Goal: Task Accomplishment & Management: Complete application form

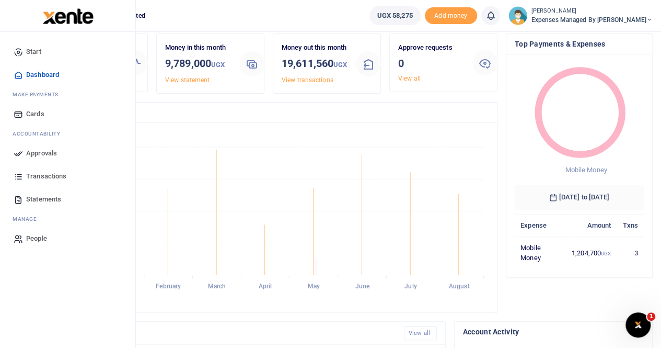
scroll to position [52, 0]
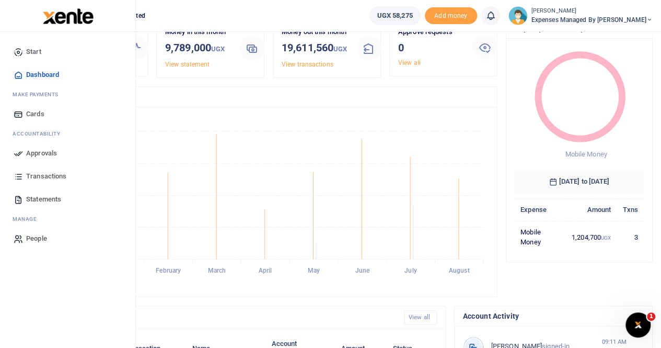
click at [48, 199] on span "Statements" at bounding box center [43, 199] width 35 height 10
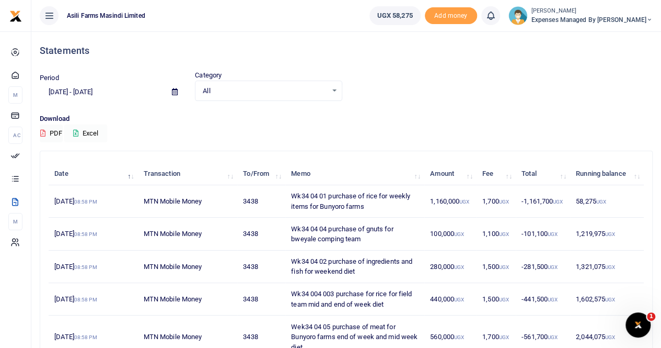
click at [92, 130] on button "Excel" at bounding box center [85, 133] width 43 height 18
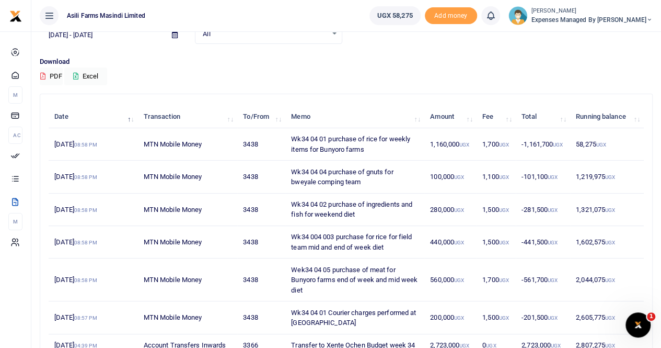
scroll to position [157, 0]
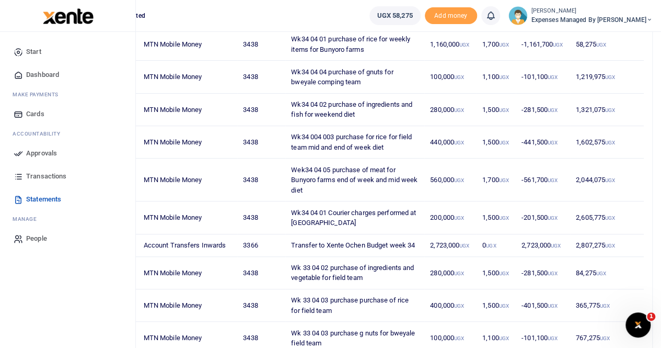
click at [46, 176] on span "Transactions" at bounding box center [46, 176] width 40 height 10
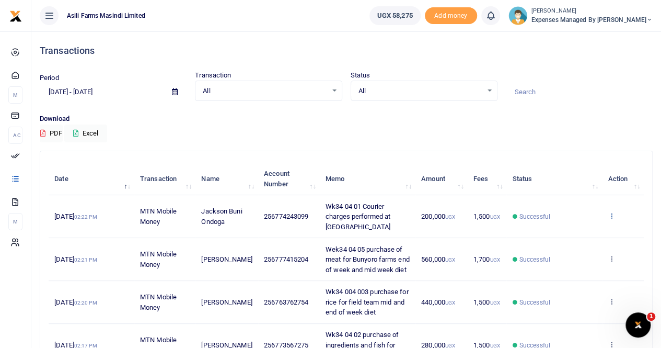
click at [613, 213] on icon at bounding box center [611, 215] width 7 height 7
click at [579, 228] on link "View details" at bounding box center [573, 233] width 83 height 15
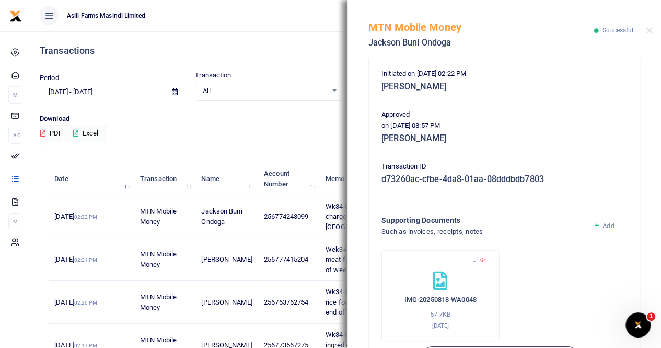
scroll to position [252, 0]
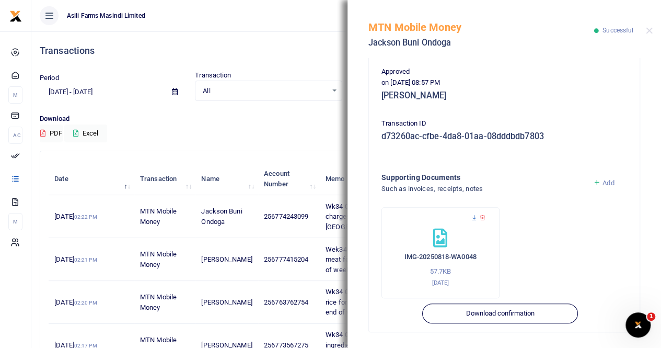
click at [474, 220] on icon at bounding box center [474, 217] width 7 height 7
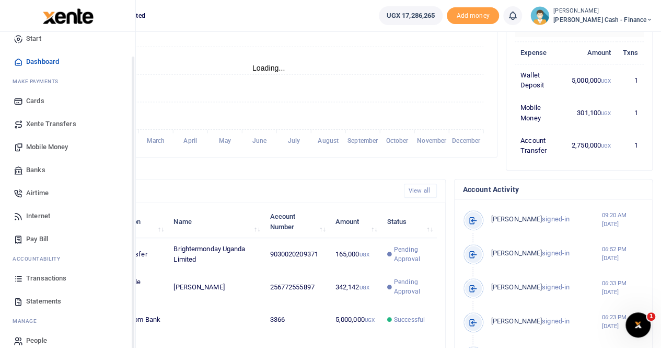
scroll to position [25, 0]
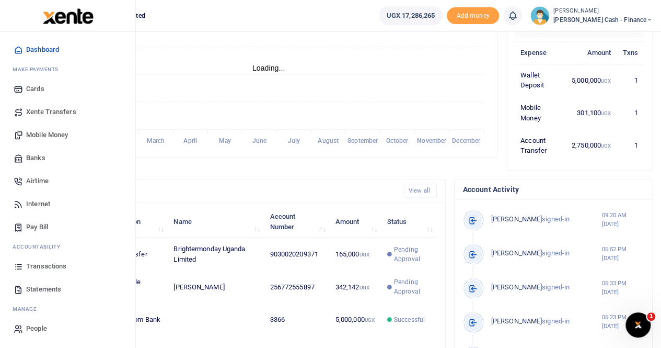
click at [51, 265] on span "Transactions" at bounding box center [46, 266] width 40 height 10
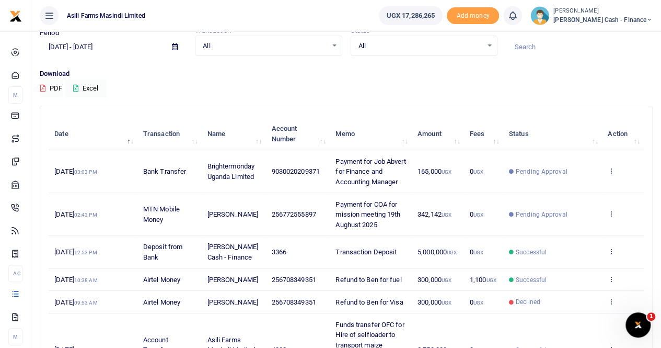
scroll to position [30, 0]
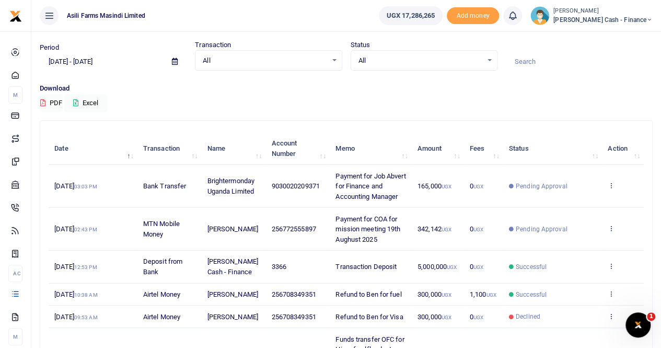
click at [618, 18] on span "Petty Cash - Finance" at bounding box center [602, 19] width 99 height 9
click at [610, 39] on link "Switch accounts" at bounding box center [578, 38] width 83 height 15
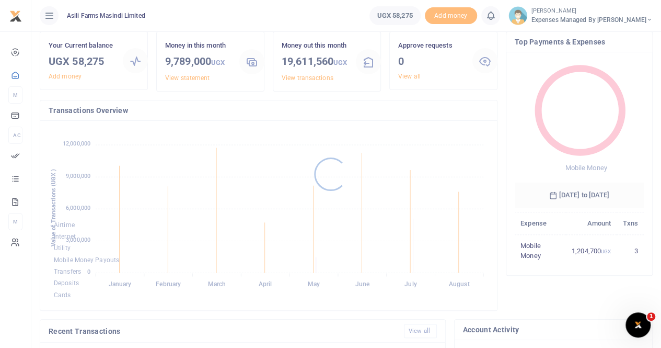
scroll to position [105, 0]
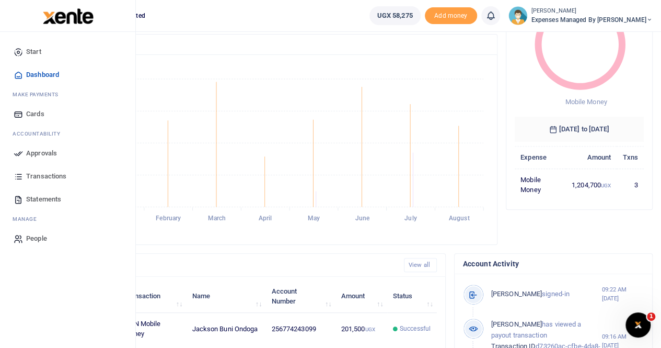
click at [61, 174] on span "Transactions" at bounding box center [46, 176] width 40 height 10
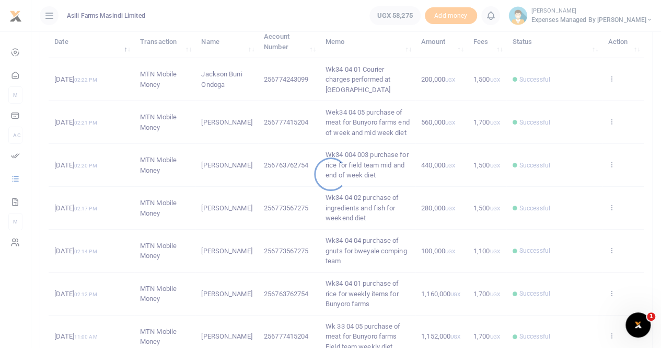
scroll to position [157, 0]
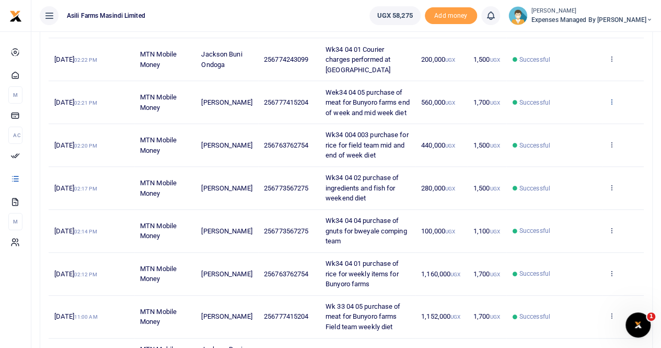
click at [611, 102] on icon at bounding box center [611, 101] width 7 height 7
click at [575, 121] on link "View details" at bounding box center [573, 124] width 83 height 15
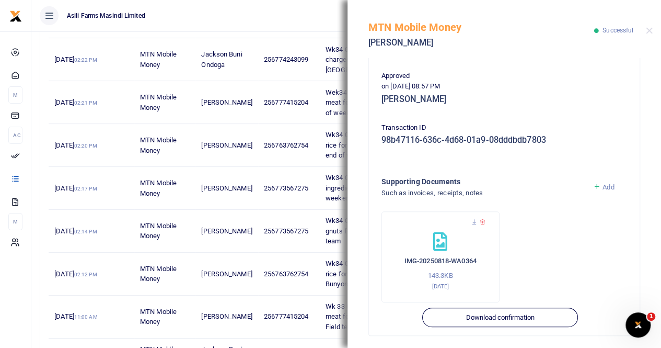
scroll to position [262, 0]
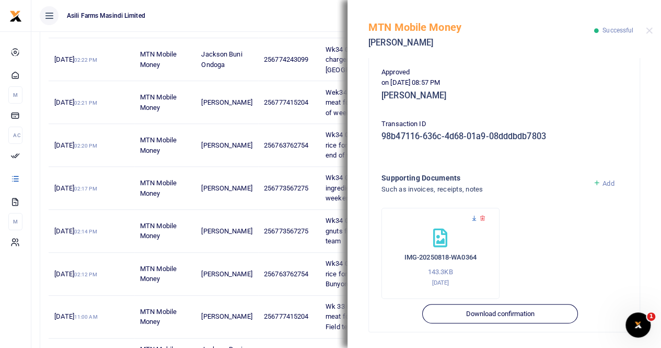
click at [472, 216] on icon at bounding box center [474, 218] width 7 height 7
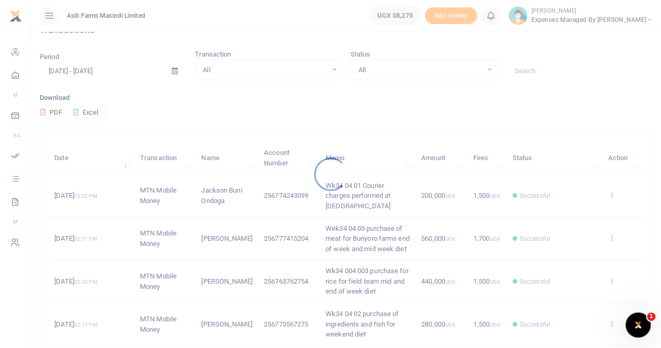
scroll to position [52, 0]
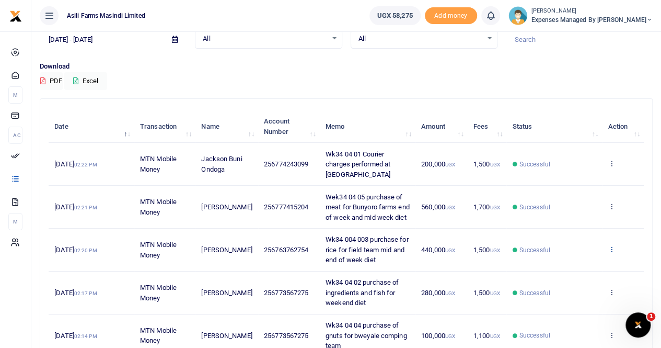
click at [611, 252] on icon at bounding box center [611, 248] width 7 height 7
click at [594, 273] on link "View details" at bounding box center [573, 276] width 83 height 15
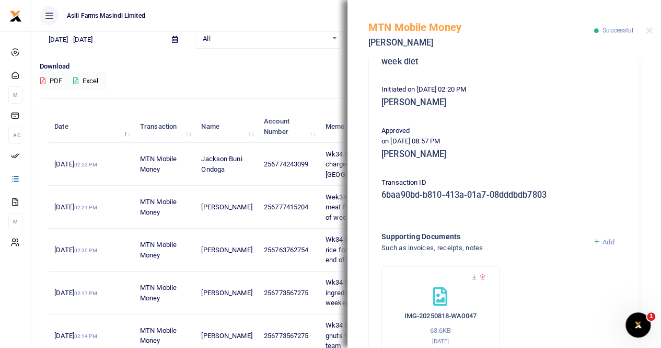
scroll to position [262, 0]
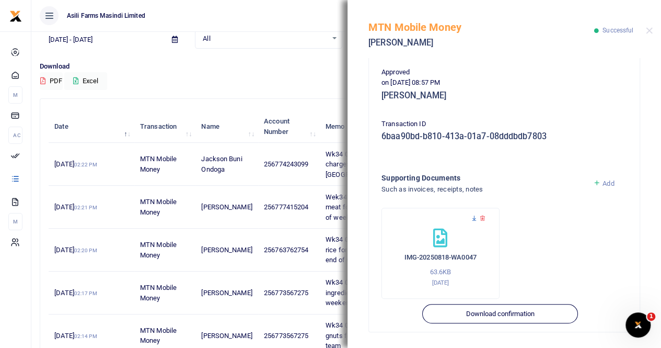
click at [475, 218] on icon at bounding box center [474, 218] width 7 height 7
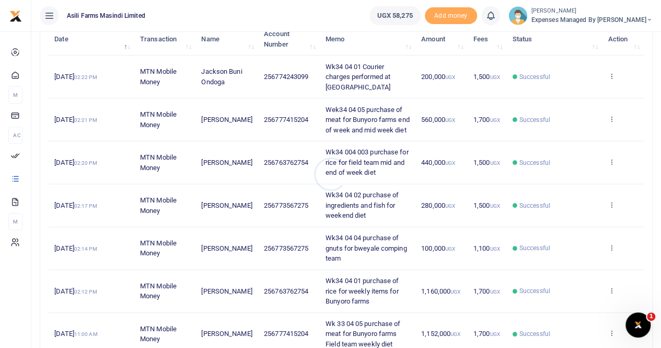
scroll to position [157, 0]
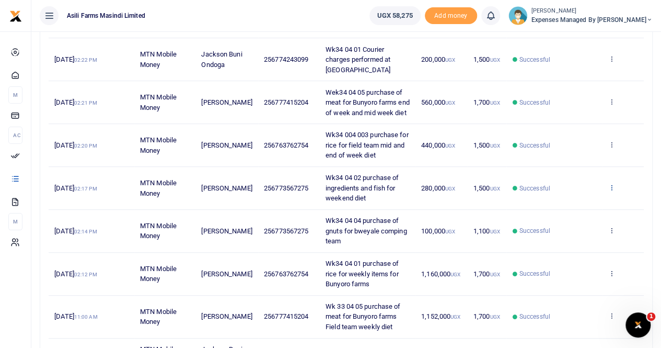
click at [611, 191] on icon at bounding box center [611, 186] width 7 height 7
click at [592, 213] on link "View details" at bounding box center [573, 214] width 83 height 15
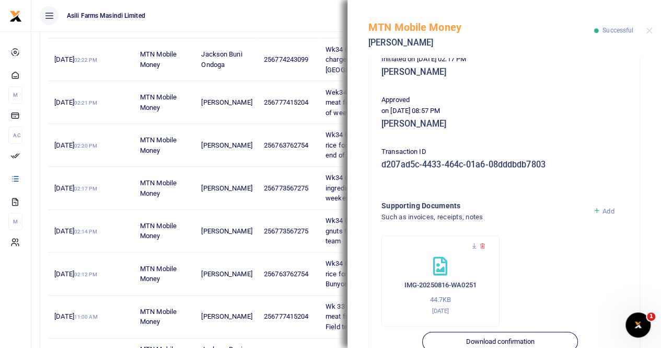
scroll to position [252, 0]
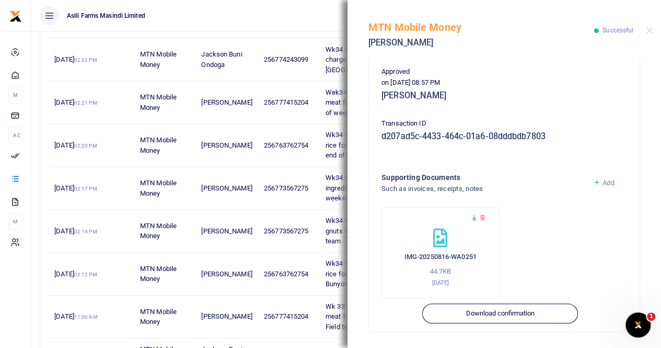
click at [472, 217] on icon at bounding box center [474, 217] width 7 height 7
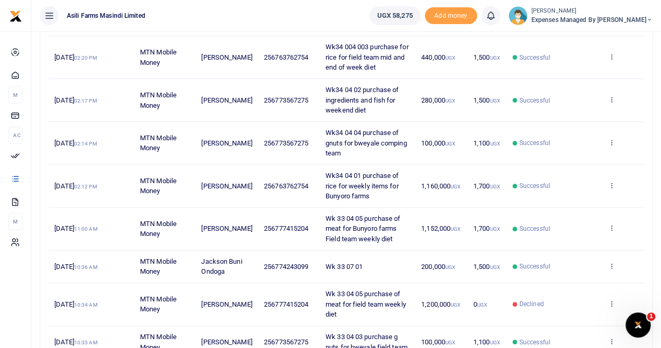
scroll to position [261, 0]
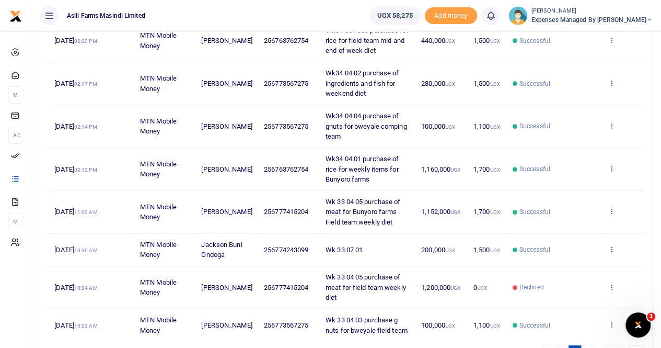
click at [610, 86] on icon at bounding box center [611, 82] width 7 height 7
click at [578, 110] on link "View details" at bounding box center [573, 109] width 83 height 15
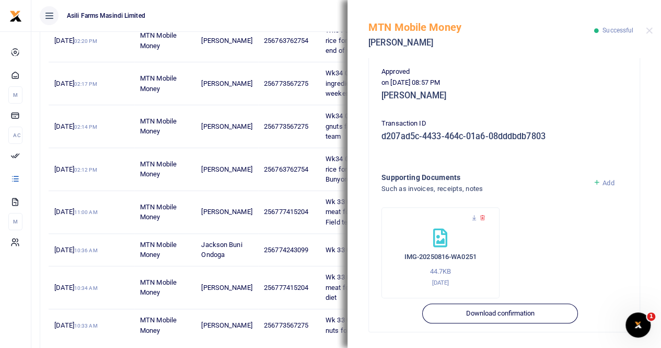
scroll to position [333, 0]
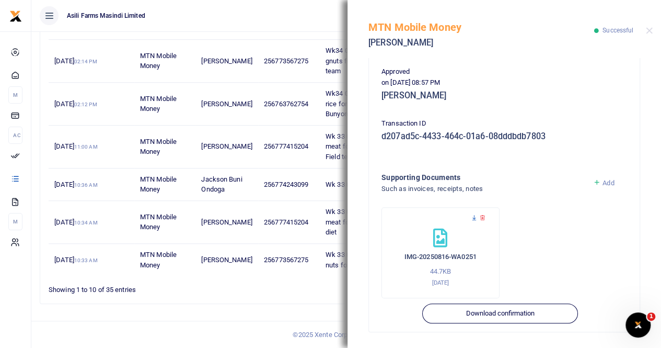
click at [472, 215] on icon at bounding box center [474, 217] width 7 height 7
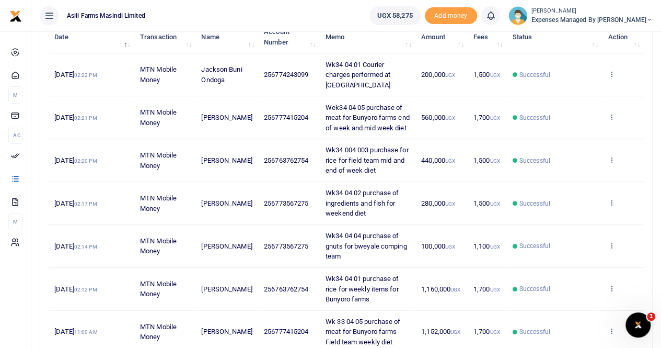
scroll to position [157, 0]
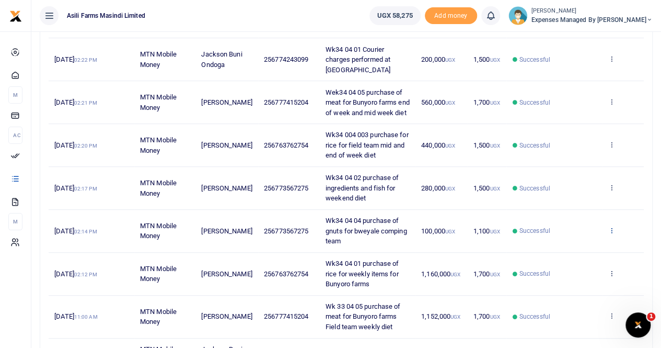
click at [611, 234] on icon at bounding box center [611, 229] width 7 height 7
click at [573, 258] on link "View details" at bounding box center [573, 257] width 83 height 15
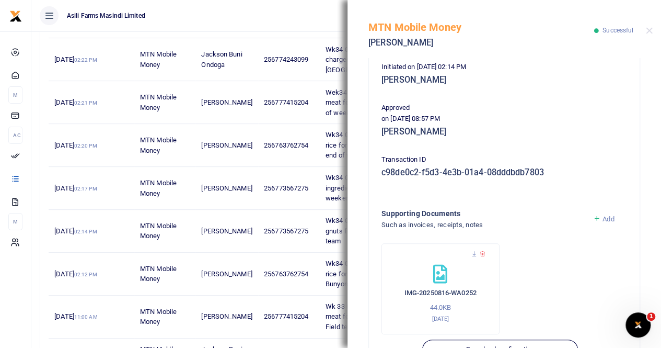
scroll to position [252, 0]
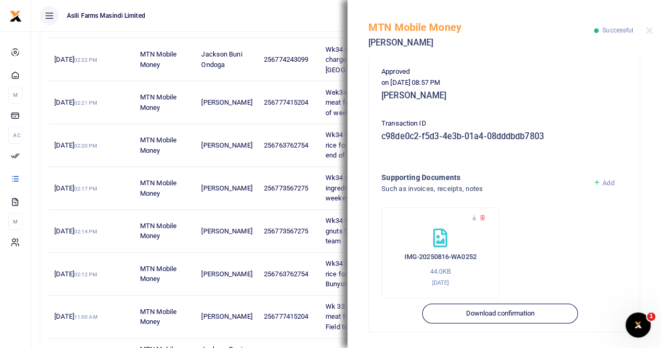
click at [479, 218] on icon at bounding box center [482, 217] width 7 height 7
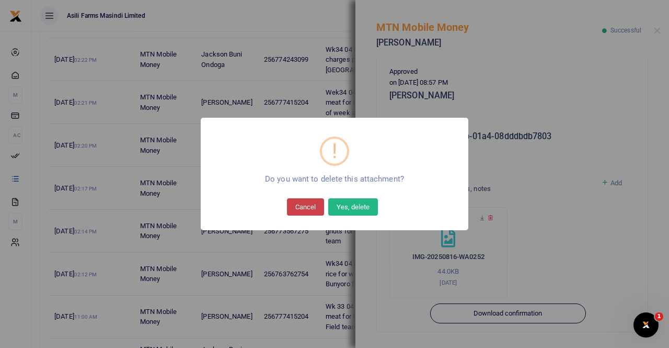
click at [305, 203] on button "Cancel" at bounding box center [305, 206] width 37 height 17
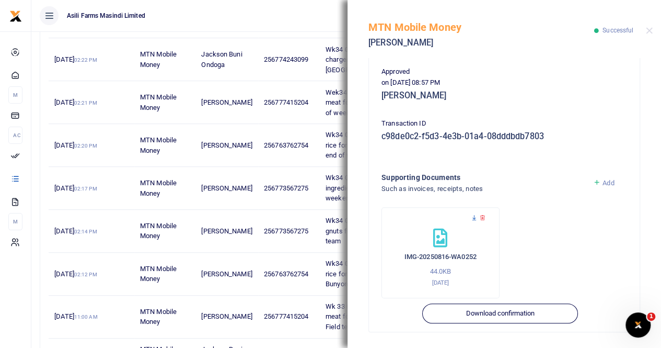
click at [475, 217] on icon at bounding box center [474, 217] width 7 height 7
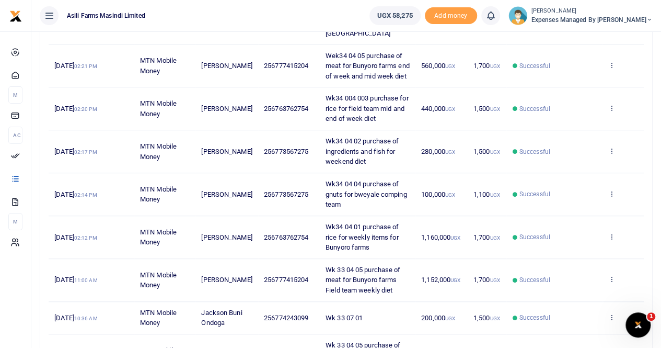
scroll to position [261, 0]
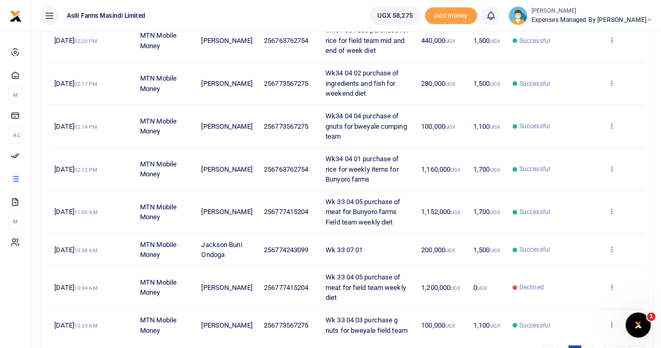
click at [612, 172] on icon at bounding box center [611, 168] width 7 height 7
click at [582, 196] on link "View details" at bounding box center [573, 195] width 83 height 15
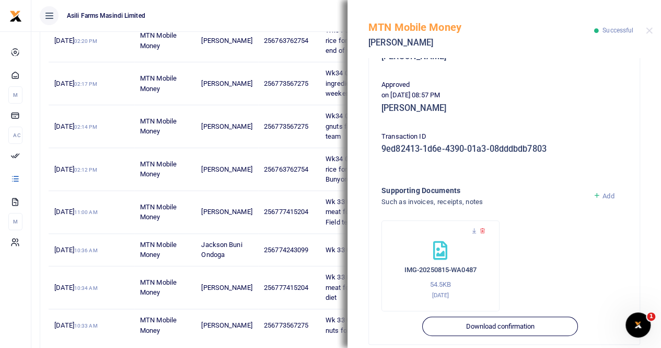
scroll to position [262, 0]
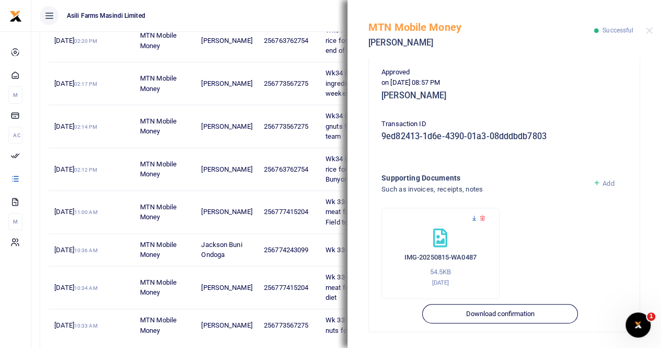
click at [474, 219] on icon at bounding box center [474, 218] width 7 height 7
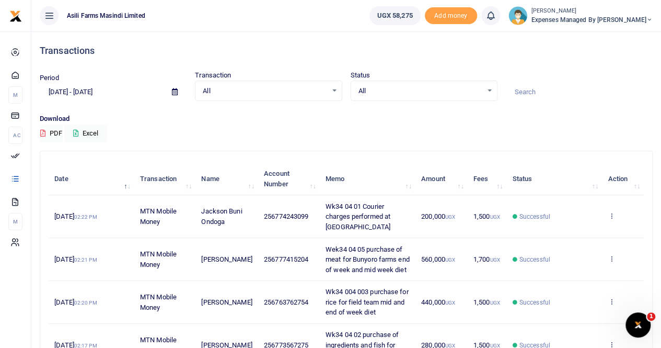
click at [577, 13] on small "[PERSON_NAME]" at bounding box center [592, 11] width 121 height 9
click at [617, 35] on link "Switch accounts" at bounding box center [596, 38] width 83 height 15
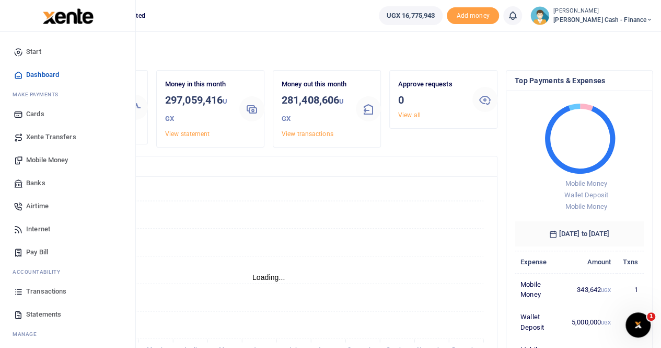
click at [40, 288] on span "Transactions" at bounding box center [46, 291] width 40 height 10
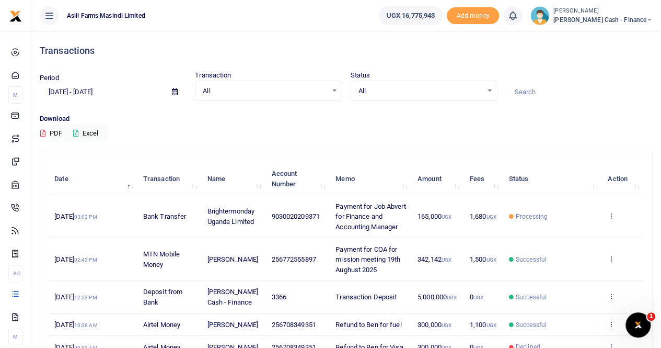
scroll to position [52, 0]
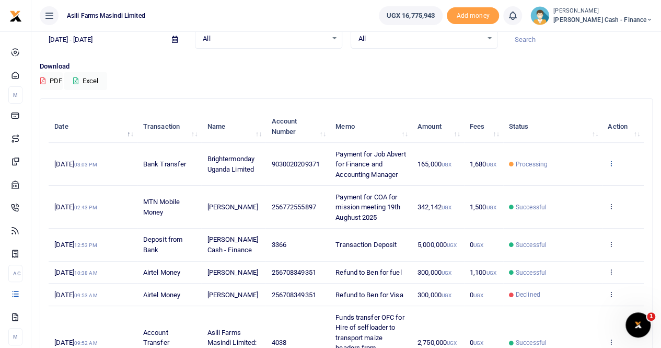
click at [611, 160] on icon at bounding box center [611, 162] width 7 height 7
click at [586, 180] on link "View details" at bounding box center [573, 181] width 83 height 15
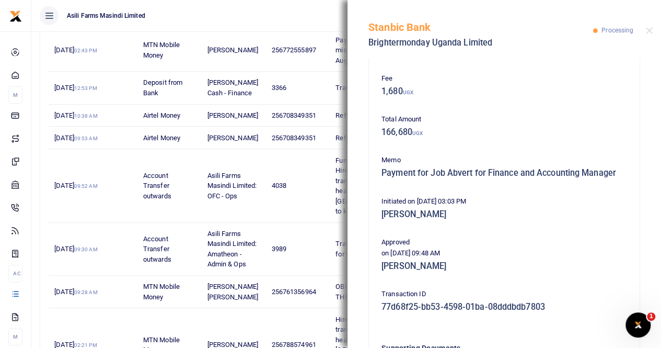
scroll to position [0, 0]
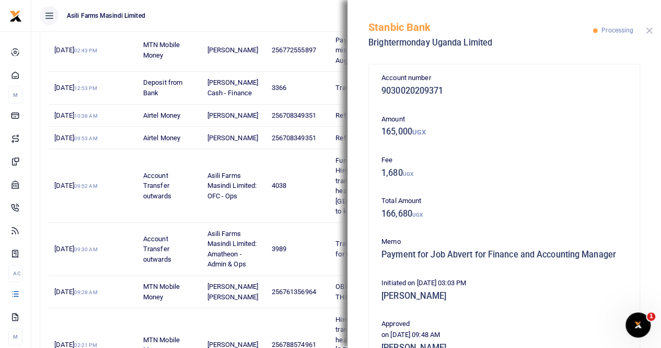
click at [649, 30] on button "Close" at bounding box center [649, 30] width 7 height 7
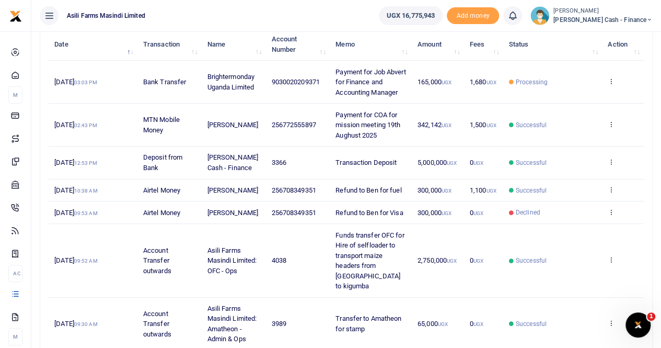
scroll to position [157, 0]
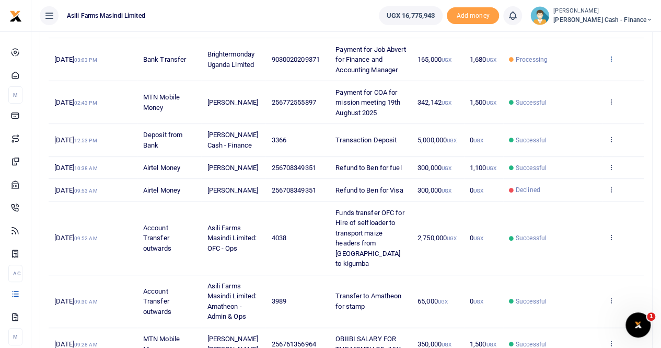
click at [610, 56] on icon at bounding box center [611, 58] width 7 height 7
click at [595, 74] on link "View details" at bounding box center [573, 76] width 83 height 15
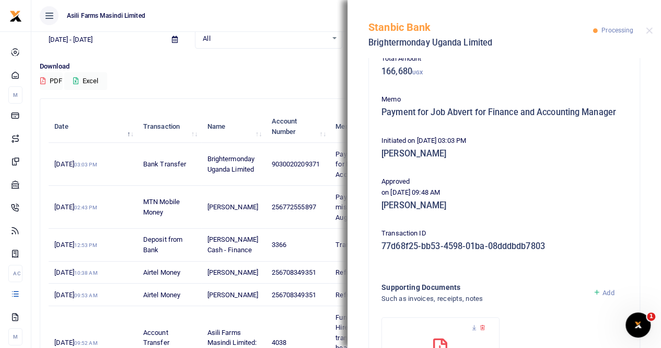
scroll to position [105, 0]
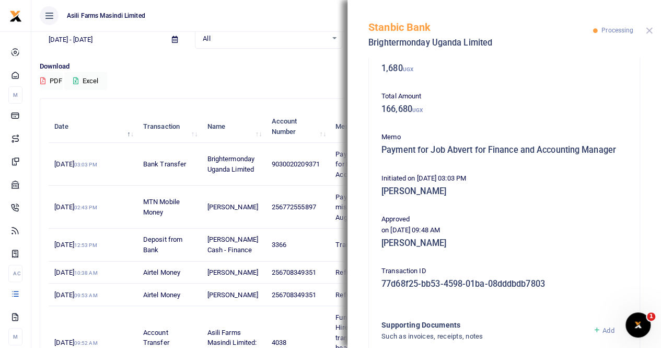
click at [648, 29] on button "Close" at bounding box center [649, 30] width 7 height 7
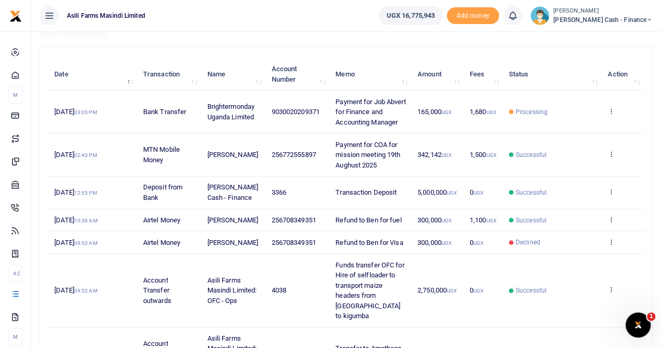
click at [542, 42] on div "Transactions Period 07/21/2025 - 08/19/2025 Transaction All Select an option...…" at bounding box center [346, 246] width 621 height 638
click at [611, 108] on icon at bounding box center [611, 110] width 7 height 7
click at [563, 122] on link "View details" at bounding box center [573, 128] width 83 height 15
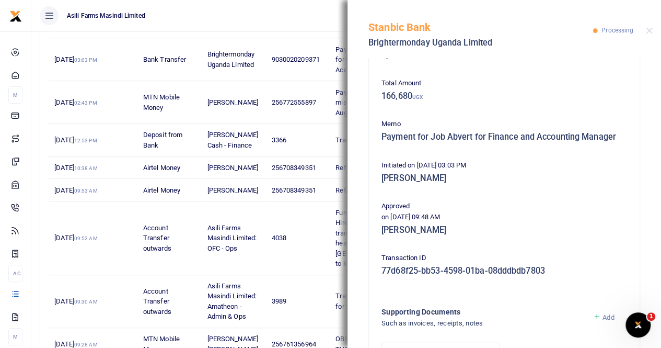
scroll to position [18, 0]
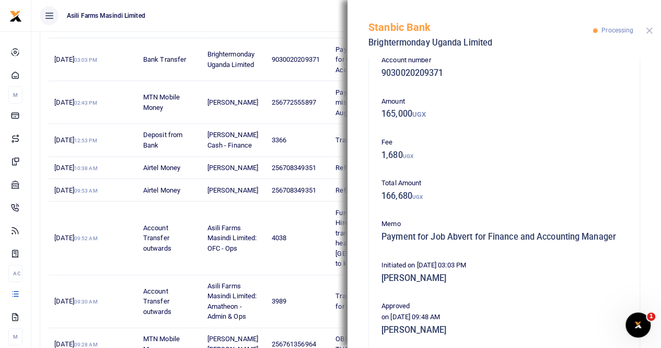
drag, startPoint x: 651, startPoint y: 31, endPoint x: 504, endPoint y: 73, distance: 152.7
click at [650, 31] on button "Close" at bounding box center [649, 30] width 7 height 7
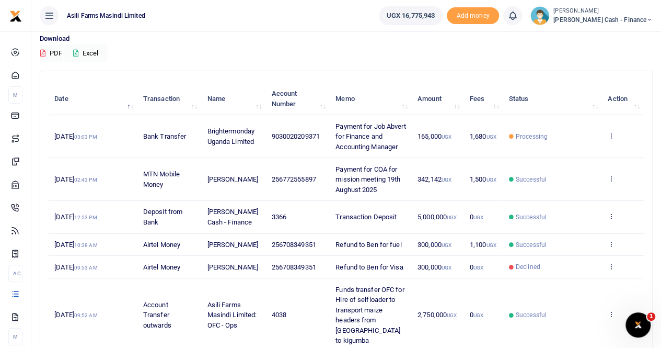
scroll to position [0, 0]
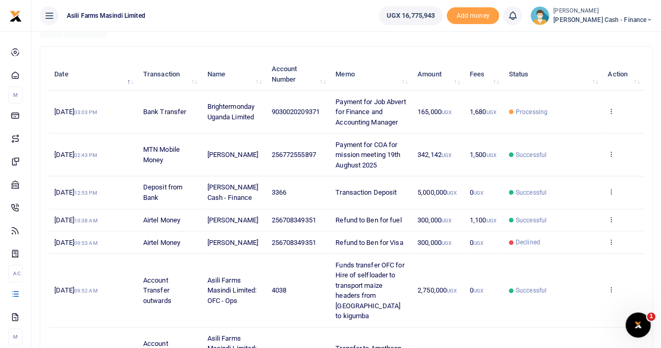
click at [615, 11] on small "[PERSON_NAME]" at bounding box center [602, 11] width 99 height 9
click at [616, 10] on small "[PERSON_NAME]" at bounding box center [602, 11] width 99 height 9
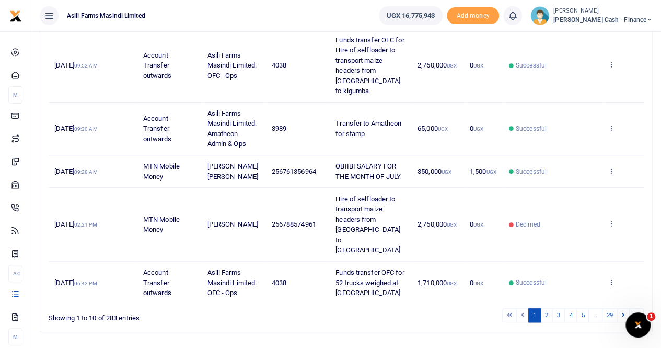
scroll to position [344, 0]
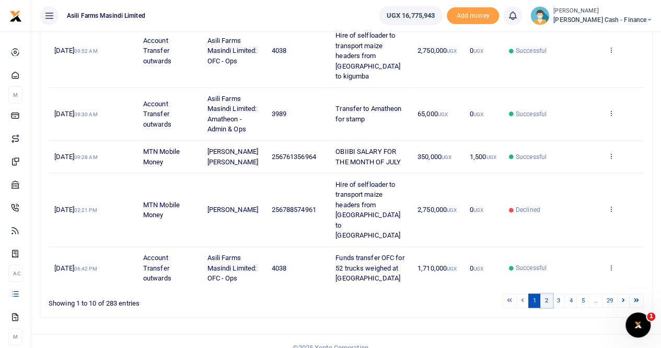
click at [549, 293] on link "2" at bounding box center [546, 300] width 13 height 14
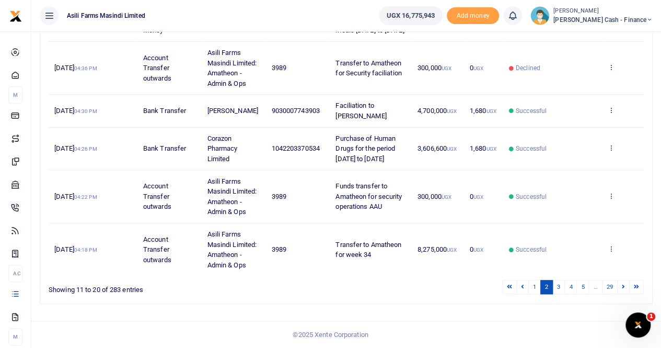
scroll to position [446, 0]
click at [561, 286] on link "3" at bounding box center [558, 287] width 13 height 14
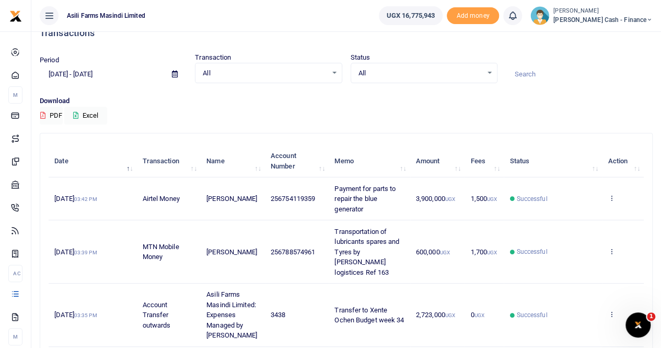
scroll to position [70, 0]
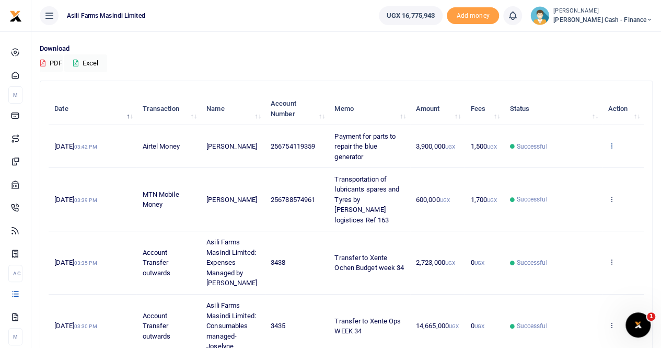
click at [613, 144] on icon at bounding box center [611, 145] width 7 height 7
click at [585, 164] on link "View details" at bounding box center [573, 163] width 83 height 15
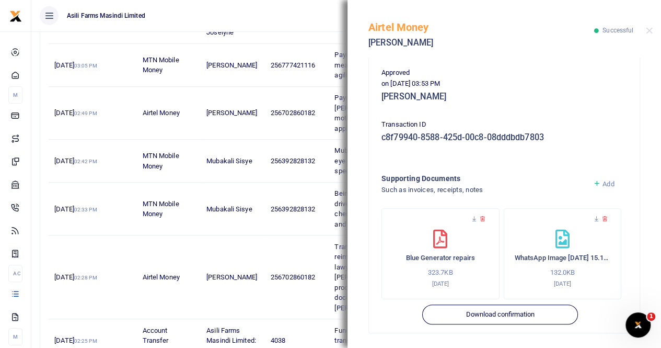
scroll to position [252, 0]
click at [474, 216] on icon at bounding box center [474, 217] width 7 height 7
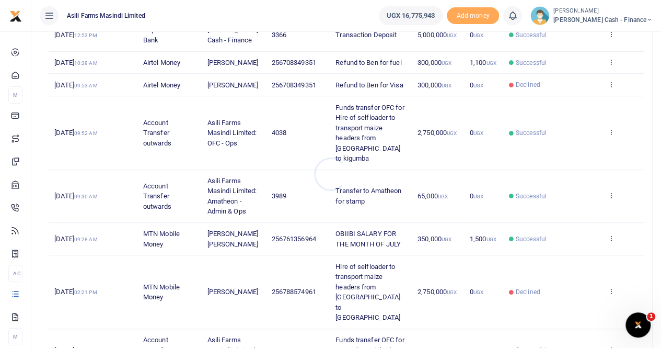
scroll to position [344, 0]
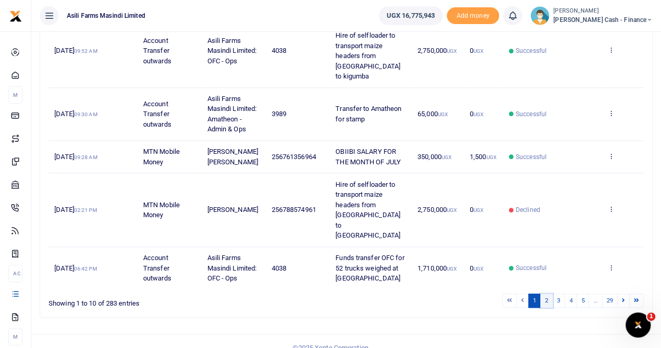
click at [547, 293] on link "2" at bounding box center [546, 300] width 13 height 14
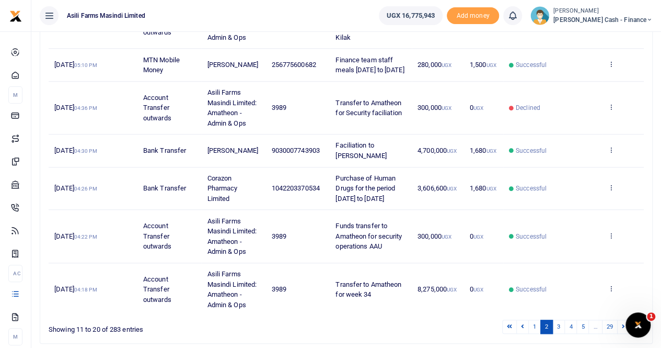
scroll to position [446, 0]
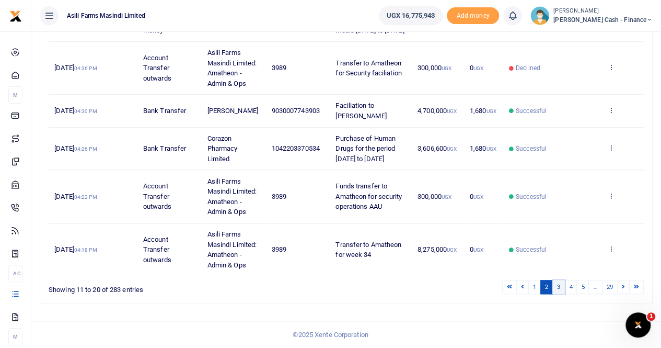
click at [561, 286] on link "3" at bounding box center [558, 287] width 13 height 14
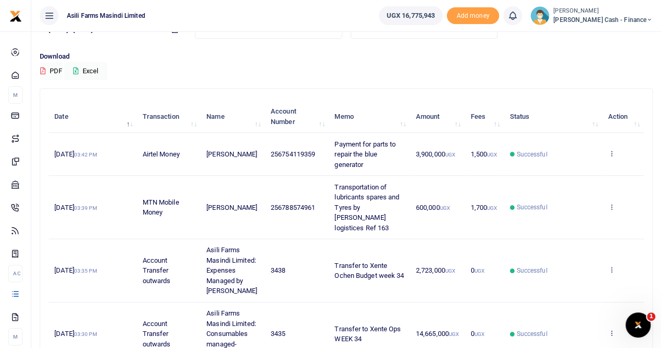
scroll to position [0, 0]
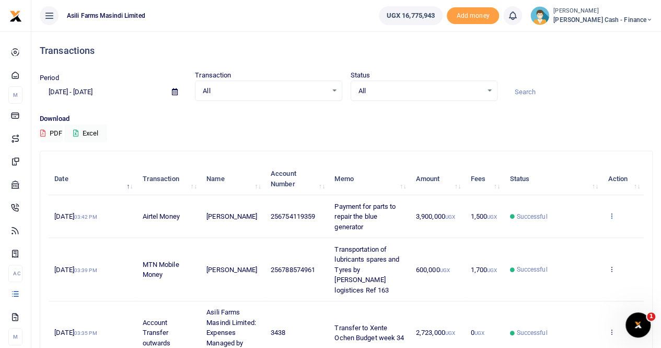
click at [613, 212] on icon at bounding box center [611, 215] width 7 height 7
click at [592, 226] on link "View details" at bounding box center [573, 233] width 83 height 15
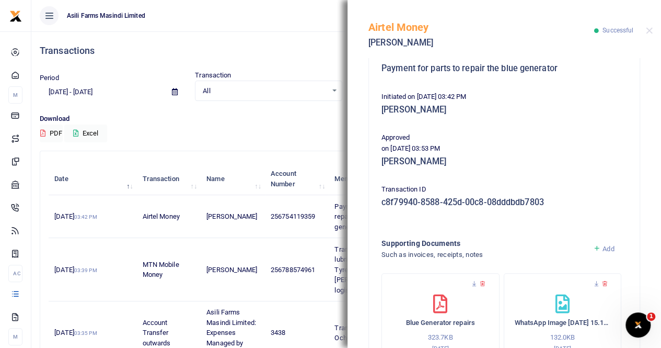
scroll to position [252, 0]
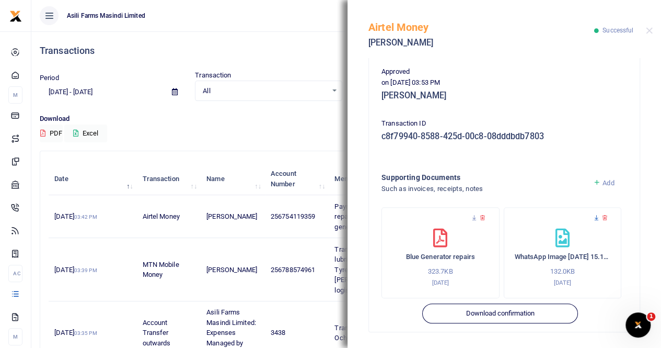
click at [593, 217] on icon at bounding box center [596, 217] width 7 height 7
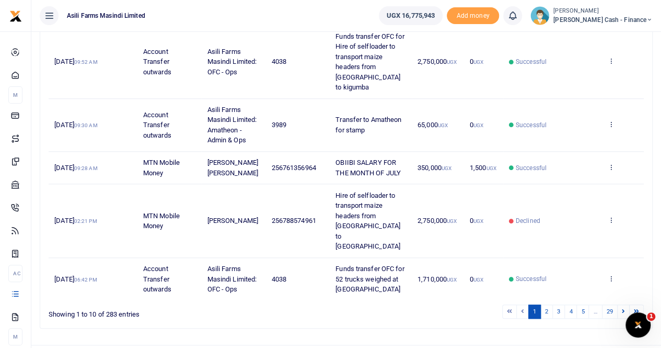
scroll to position [344, 0]
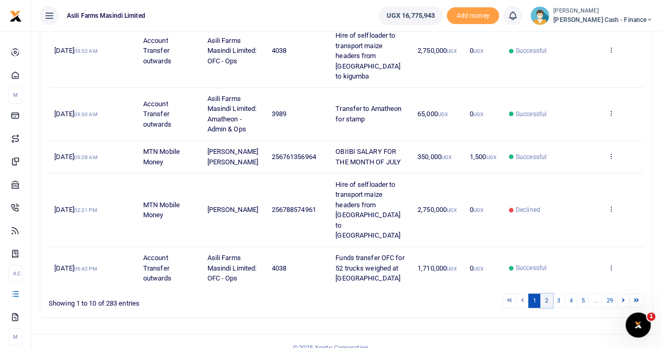
click at [547, 293] on link "2" at bounding box center [546, 300] width 13 height 14
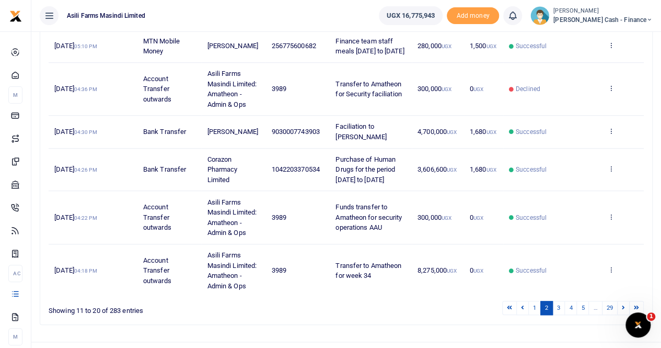
scroll to position [446, 0]
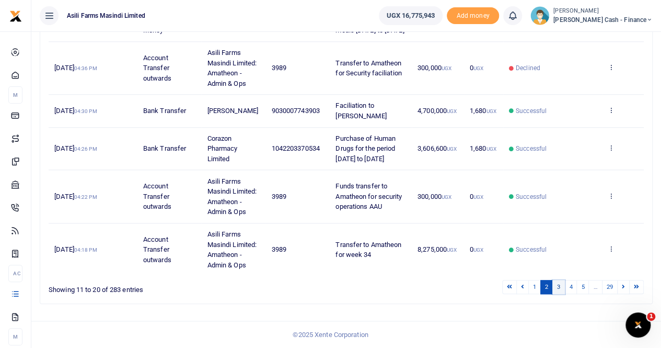
click at [560, 286] on link "3" at bounding box center [558, 287] width 13 height 14
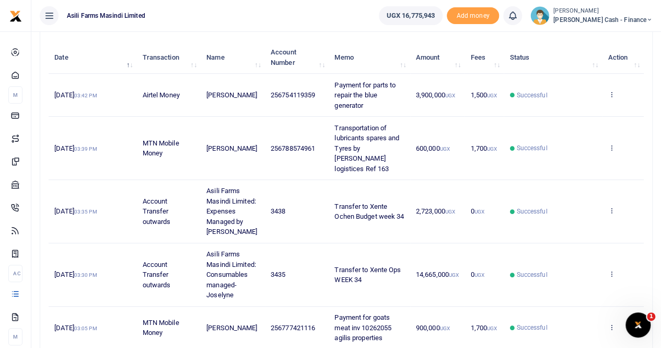
scroll to position [70, 0]
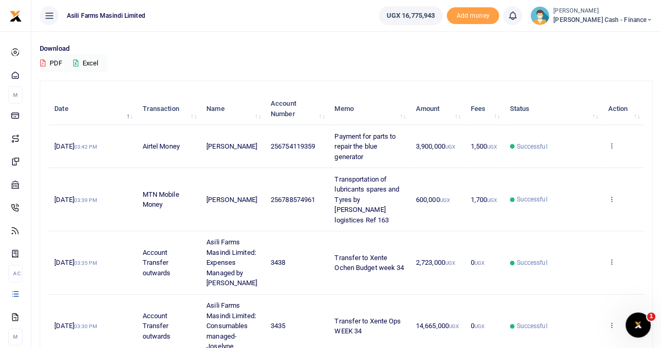
click at [611, 142] on icon at bounding box center [611, 145] width 7 height 7
click at [575, 161] on link "View details" at bounding box center [573, 163] width 83 height 15
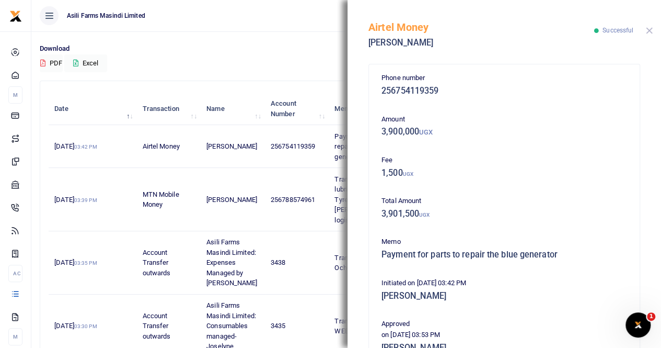
click at [649, 31] on button "Close" at bounding box center [649, 30] width 7 height 7
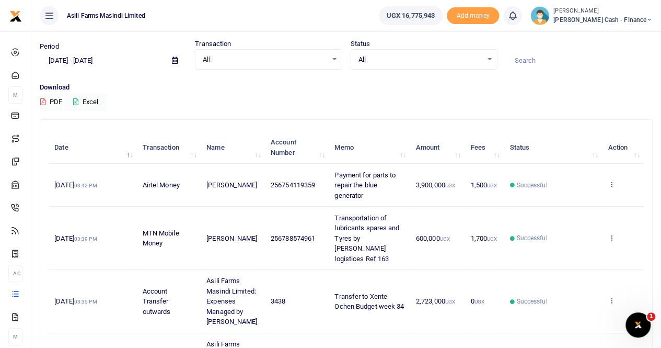
scroll to position [0, 0]
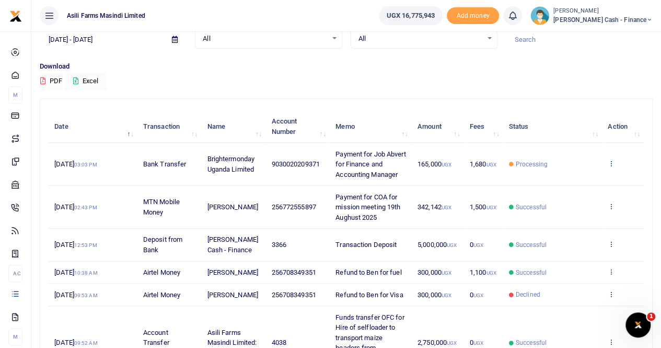
click at [609, 159] on icon at bounding box center [611, 162] width 7 height 7
click at [583, 181] on link "View details" at bounding box center [573, 181] width 83 height 15
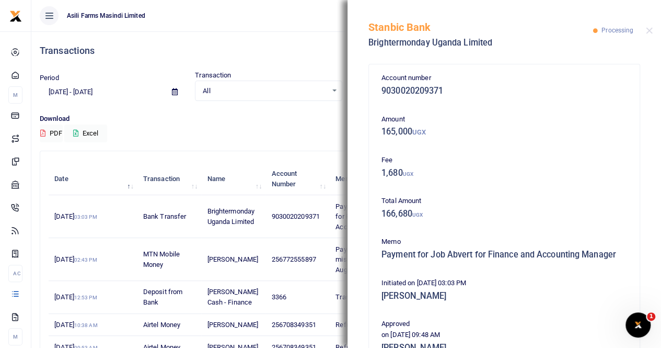
drag, startPoint x: 652, startPoint y: 31, endPoint x: 640, endPoint y: 36, distance: 13.4
click at [652, 31] on div "Stanbic Bank Brightermonday Uganda Limited Processing" at bounding box center [505, 29] width 314 height 58
click at [651, 27] on button "Close" at bounding box center [649, 30] width 7 height 7
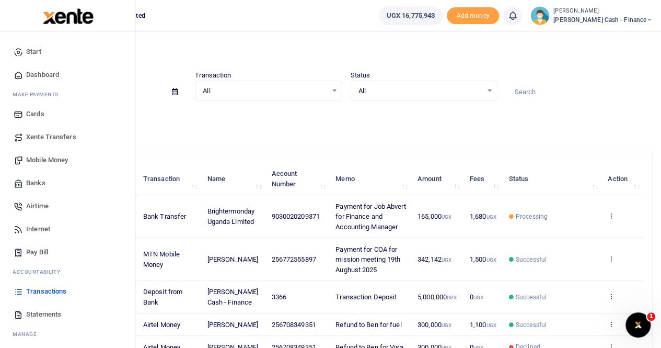
click at [43, 130] on link "Xente Transfers" at bounding box center [67, 136] width 119 height 23
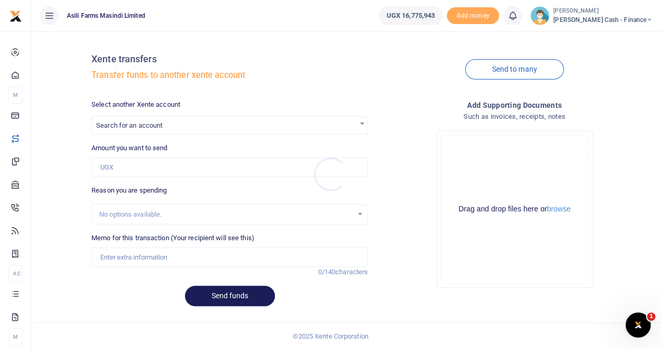
click at [121, 123] on div at bounding box center [330, 174] width 661 height 348
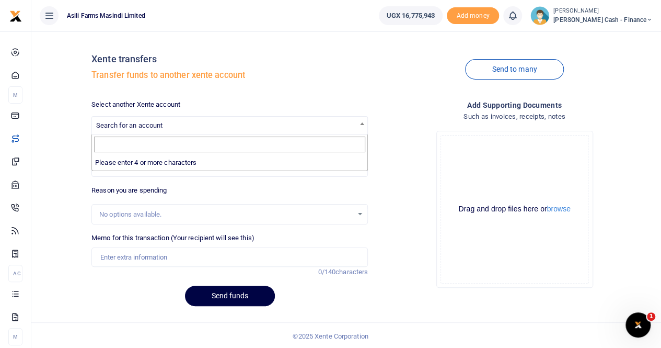
click at [122, 121] on span "Search for an account" at bounding box center [129, 125] width 66 height 8
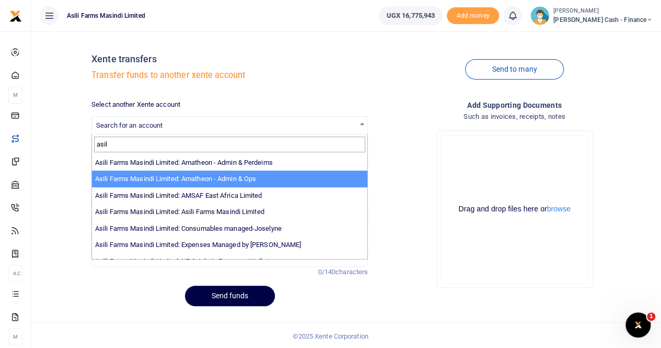
type input "asil"
select select "3989"
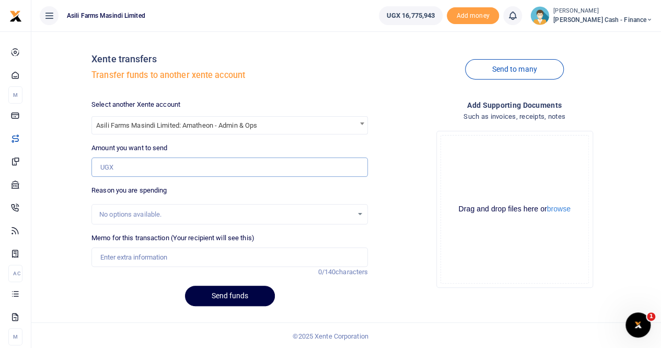
click at [121, 168] on input "Amount you want to send" at bounding box center [229, 167] width 276 height 20
paste input "2,630,000"
type input "2,630,000"
click at [115, 252] on input "Memo for this transaction (Your recipient will see this)" at bounding box center [229, 257] width 276 height 20
click at [193, 256] on input "Transfer to Amatheon for" at bounding box center [229, 257] width 276 height 20
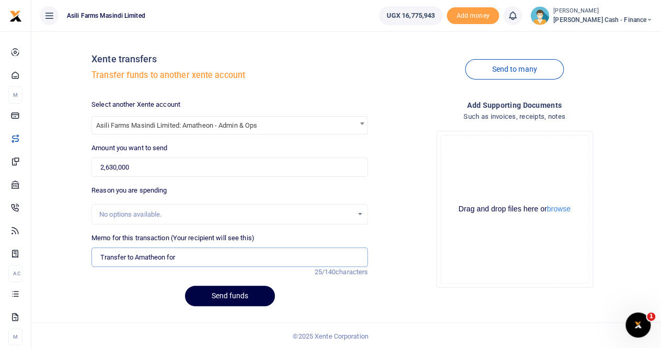
paste input "COMPRESSOR AND DRYER REPAIRS"
drag, startPoint x: 176, startPoint y: 256, endPoint x: 185, endPoint y: 256, distance: 9.4
click at [176, 256] on input "Transfer to Amatheon for COMPRESSOR AND DRYER REPAIRS" at bounding box center [229, 257] width 276 height 20
type input "TRASNFER TO AMATHEON FOR COMPRESSOR AND DRYER REPAIRS"
click at [557, 208] on button "browse" at bounding box center [559, 209] width 24 height 8
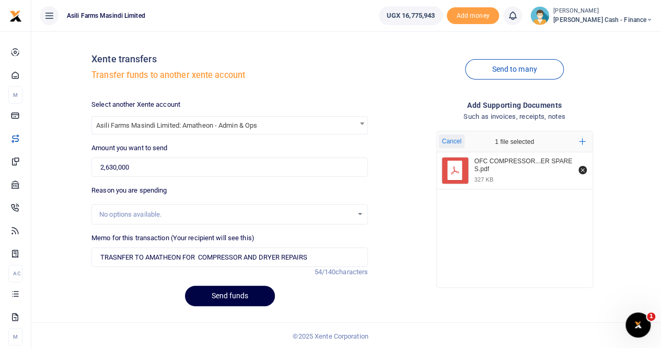
scroll to position [1, 0]
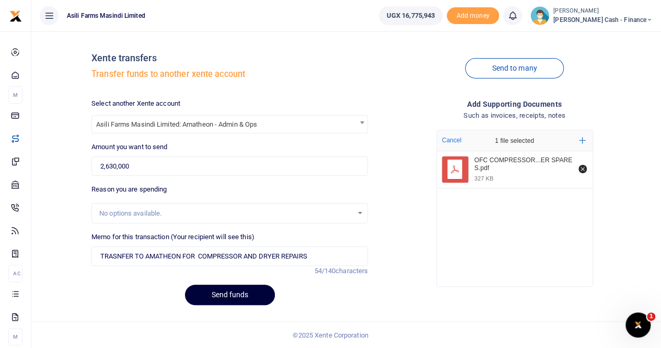
click at [240, 293] on button "Send funds" at bounding box center [230, 294] width 90 height 20
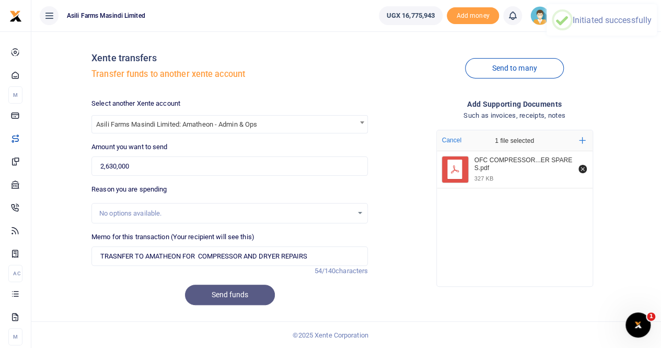
scroll to position [0, 0]
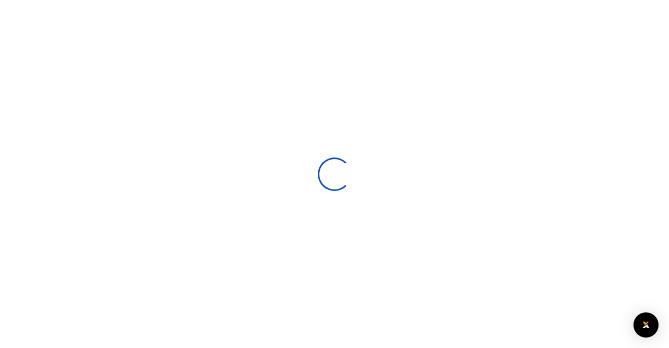
select select
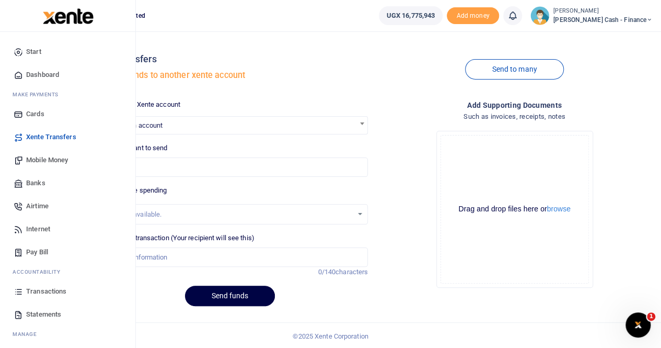
click at [46, 288] on span "Transactions" at bounding box center [46, 291] width 40 height 10
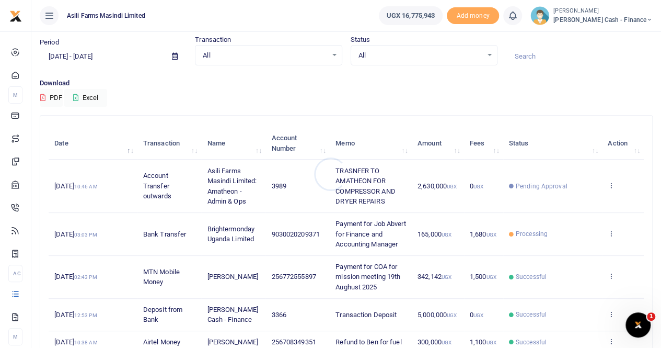
scroll to position [52, 0]
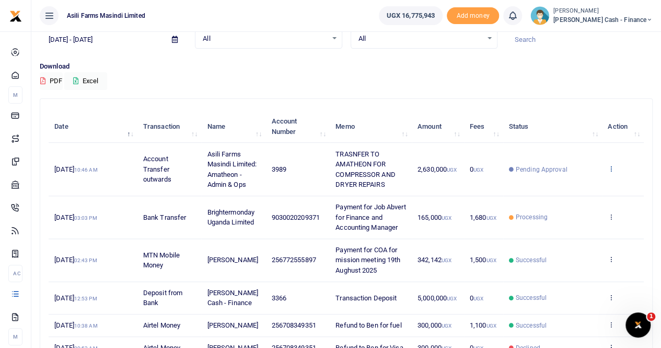
click at [614, 165] on icon at bounding box center [611, 168] width 7 height 7
click at [579, 181] on link "View details" at bounding box center [573, 186] width 83 height 15
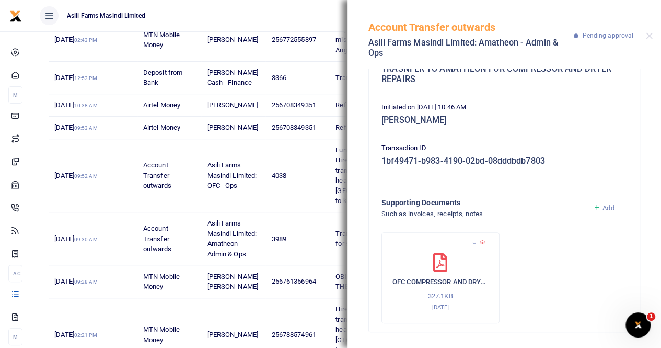
scroll to position [314, 0]
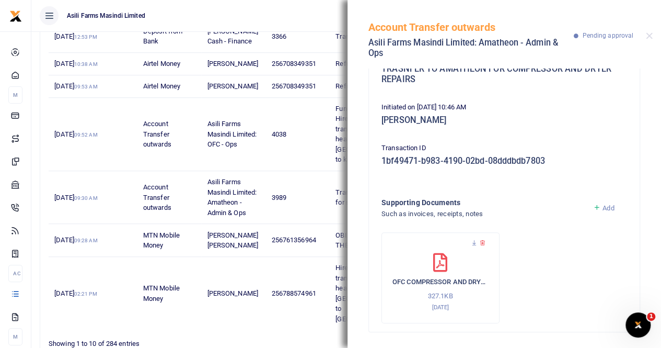
click at [603, 206] on span "Add" at bounding box center [608, 208] width 11 height 8
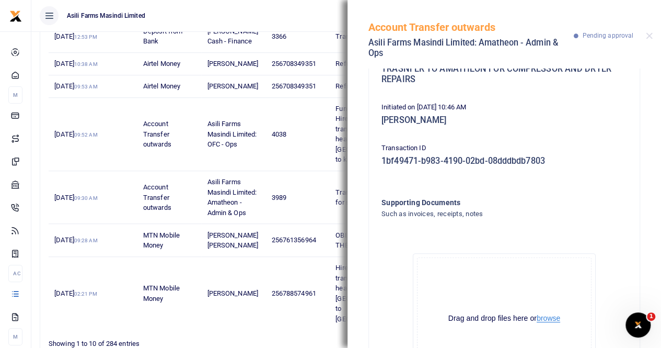
click at [545, 317] on button "browse" at bounding box center [549, 318] width 24 height 8
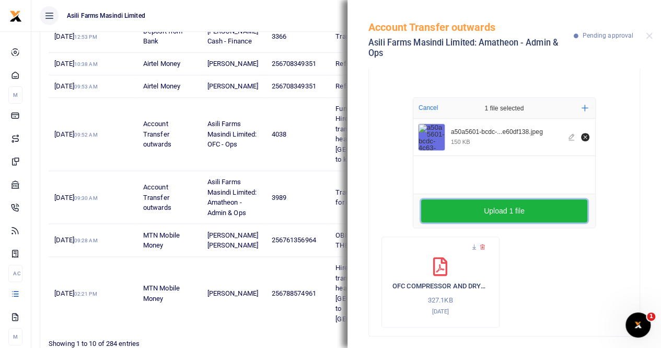
scroll to position [271, 0]
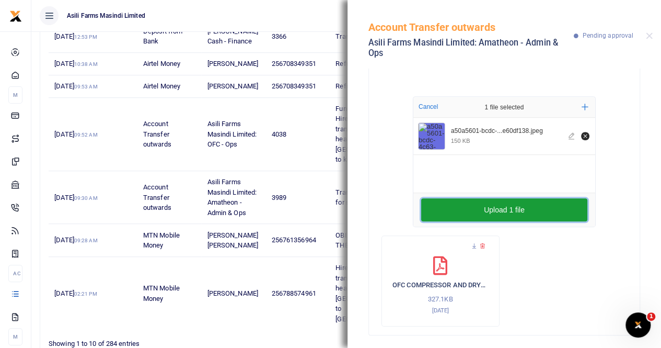
click at [522, 212] on button "Upload 1 file" at bounding box center [504, 209] width 166 height 23
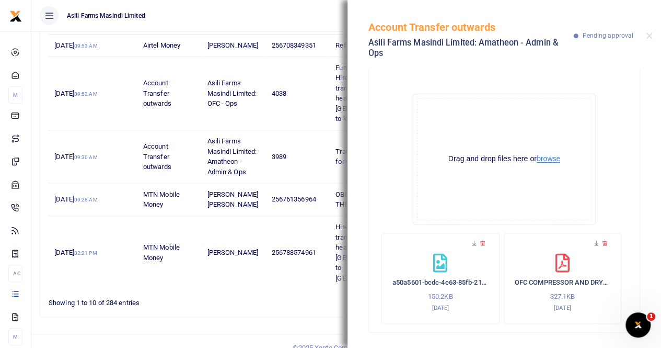
scroll to position [274, 0]
click at [550, 158] on button "browse" at bounding box center [549, 158] width 24 height 8
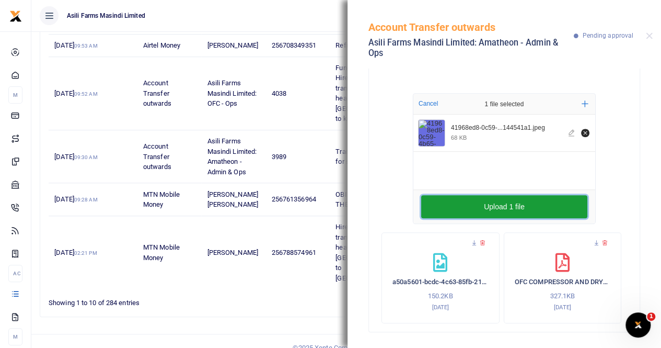
click at [533, 195] on button "Upload 1 file" at bounding box center [504, 206] width 166 height 23
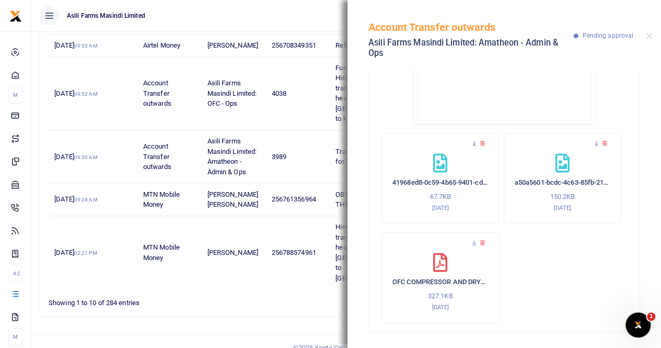
scroll to position [164, 0]
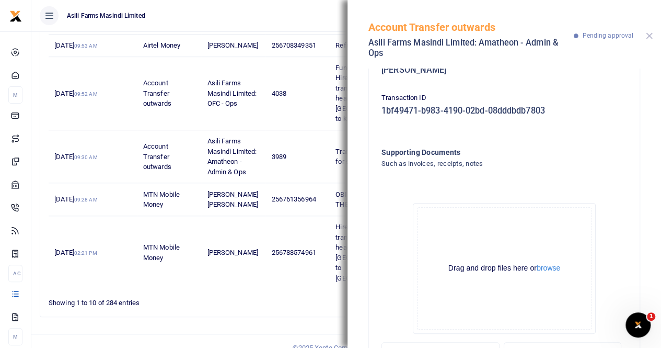
click at [649, 33] on button "Close" at bounding box center [649, 35] width 7 height 7
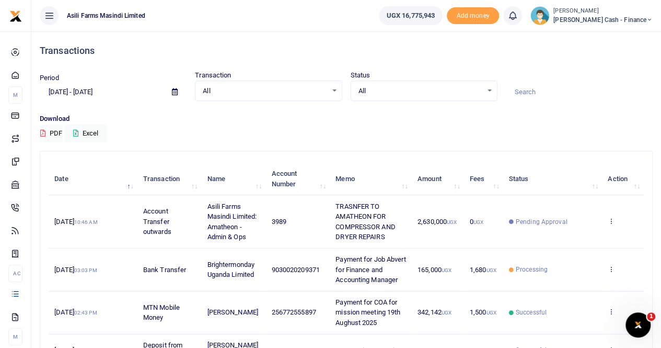
scroll to position [0, 0]
